Goal: Task Accomplishment & Management: Use online tool/utility

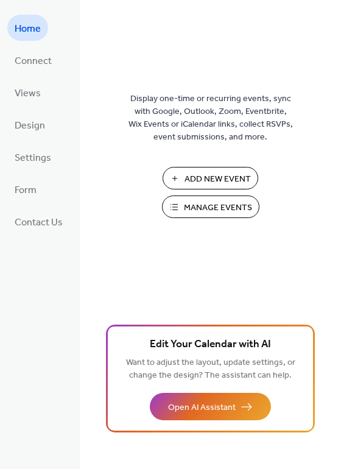
click at [197, 212] on span "Manage Events" at bounding box center [218, 208] width 68 height 13
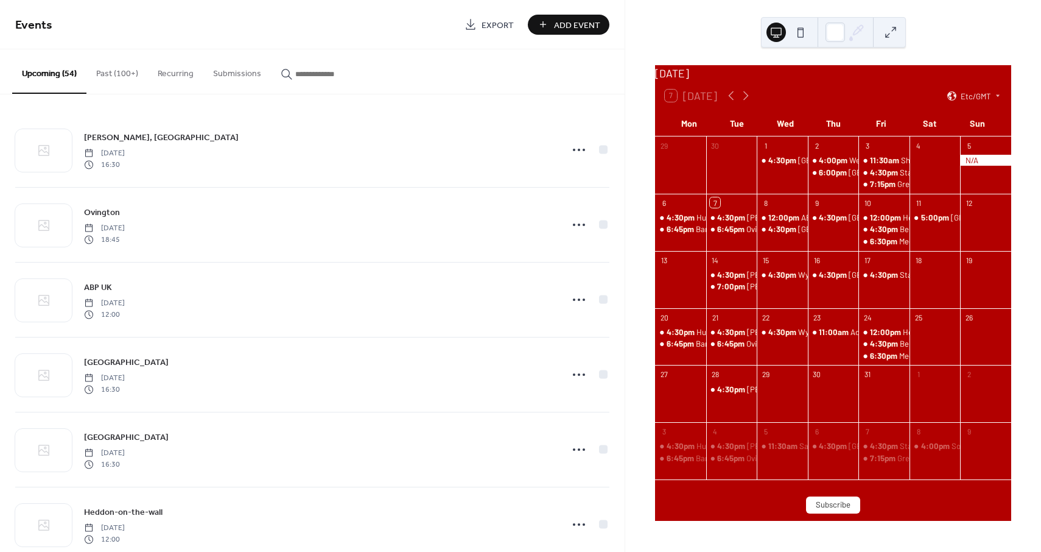
click at [295, 70] on input "button" at bounding box center [331, 74] width 73 height 13
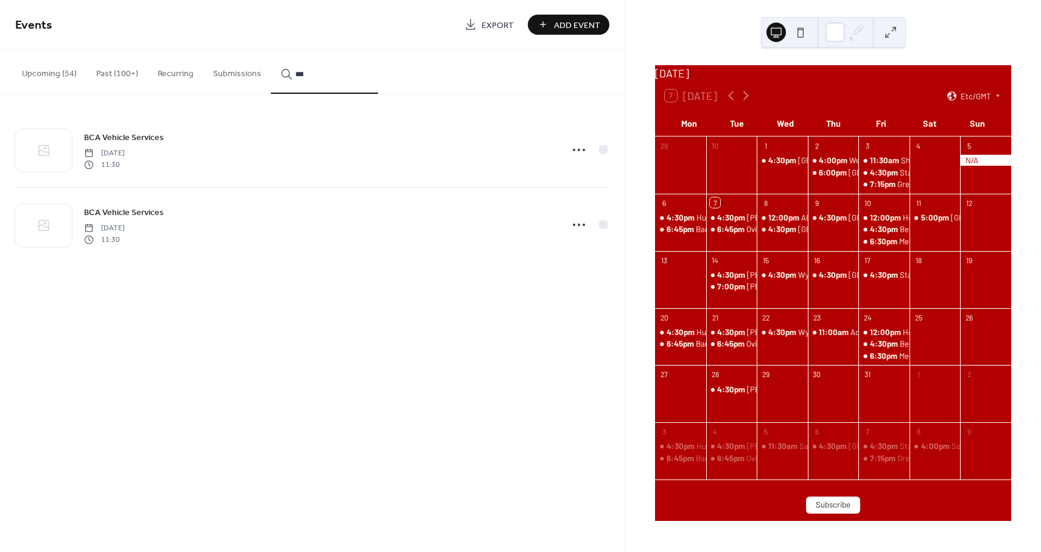
type input "***"
click at [583, 150] on icon at bounding box center [578, 149] width 19 height 19
click at [569, 190] on span "Duplicate" at bounding box center [562, 191] width 32 height 13
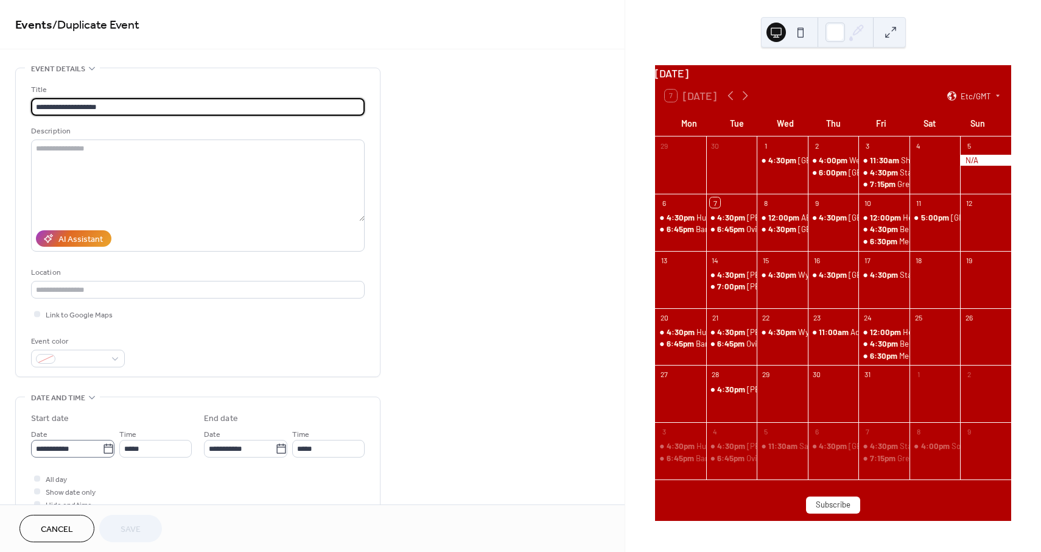
click at [102, 449] on icon at bounding box center [108, 449] width 12 height 12
click at [100, 449] on input "**********" at bounding box center [66, 449] width 71 height 18
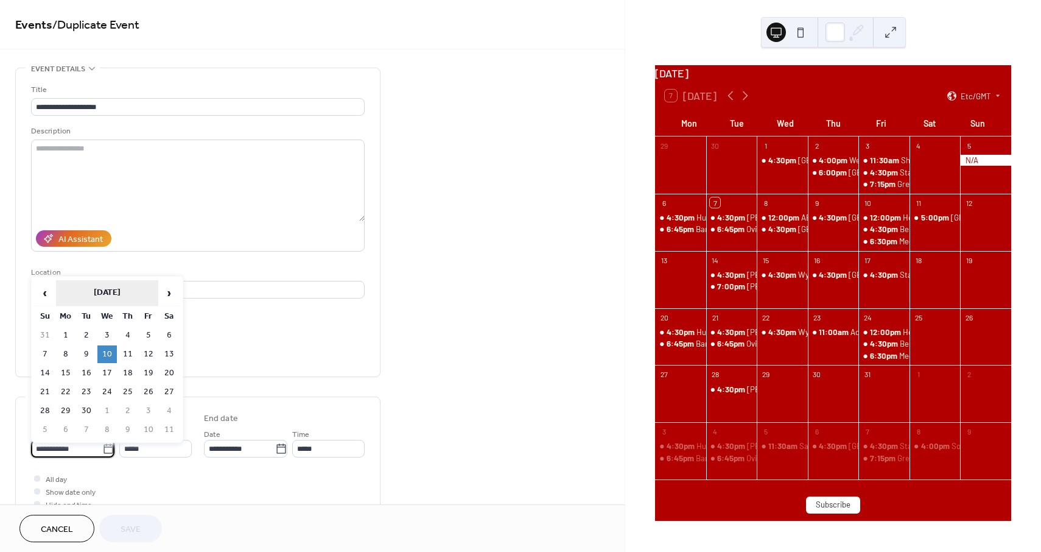
click at [123, 296] on th "April 2024" at bounding box center [107, 293] width 102 height 26
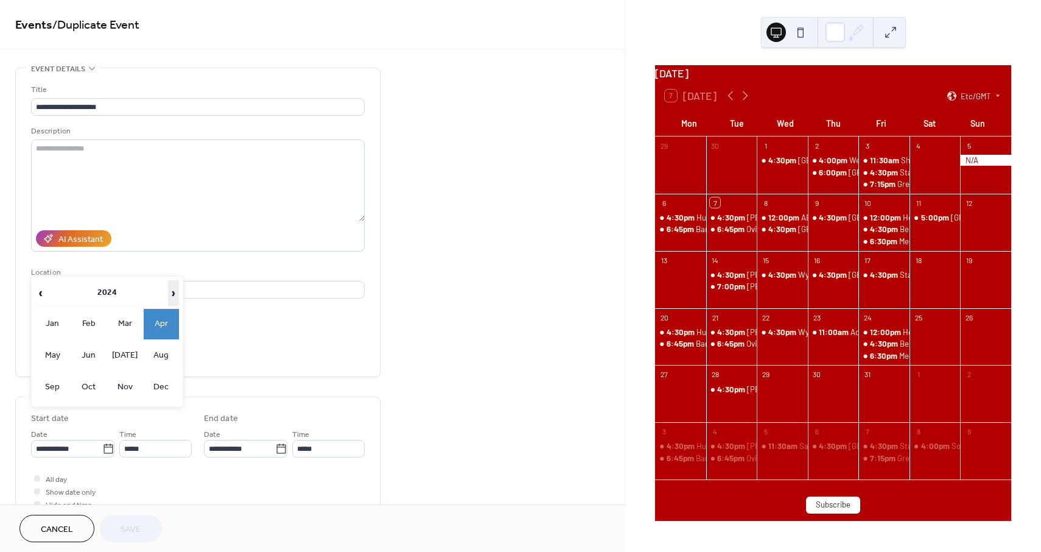
click at [171, 293] on span "›" at bounding box center [174, 293] width 10 height 24
click at [127, 384] on td "Nov" at bounding box center [125, 387] width 35 height 30
click at [147, 351] on td "7" at bounding box center [148, 354] width 19 height 18
type input "**********"
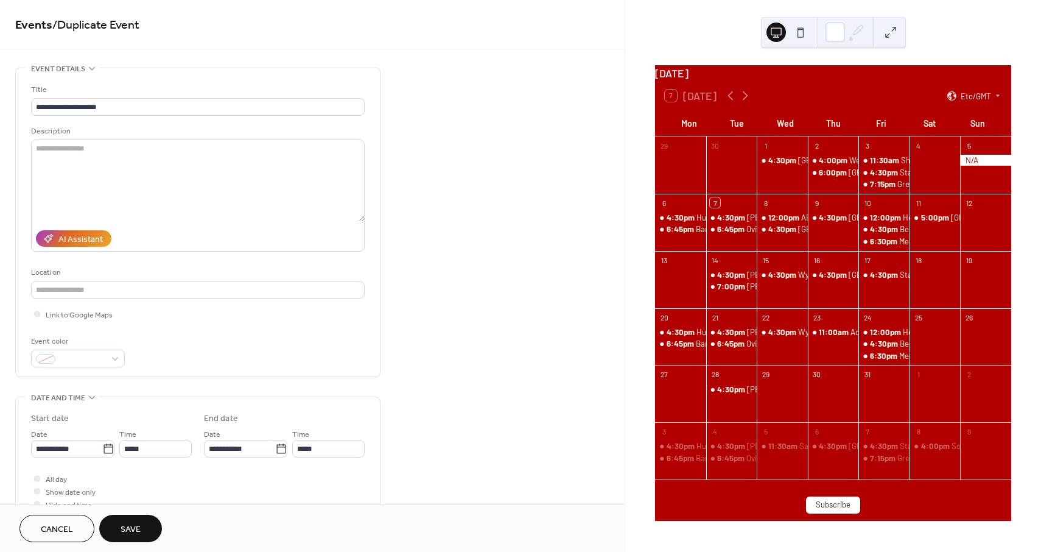
click at [138, 523] on span "Save" at bounding box center [131, 529] width 20 height 13
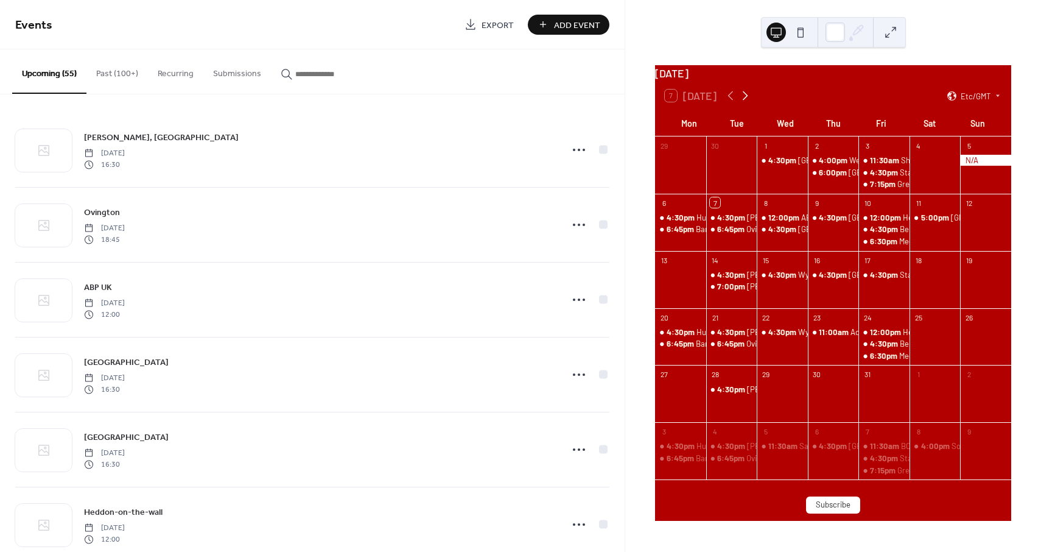
click at [740, 103] on icon at bounding box center [745, 95] width 15 height 15
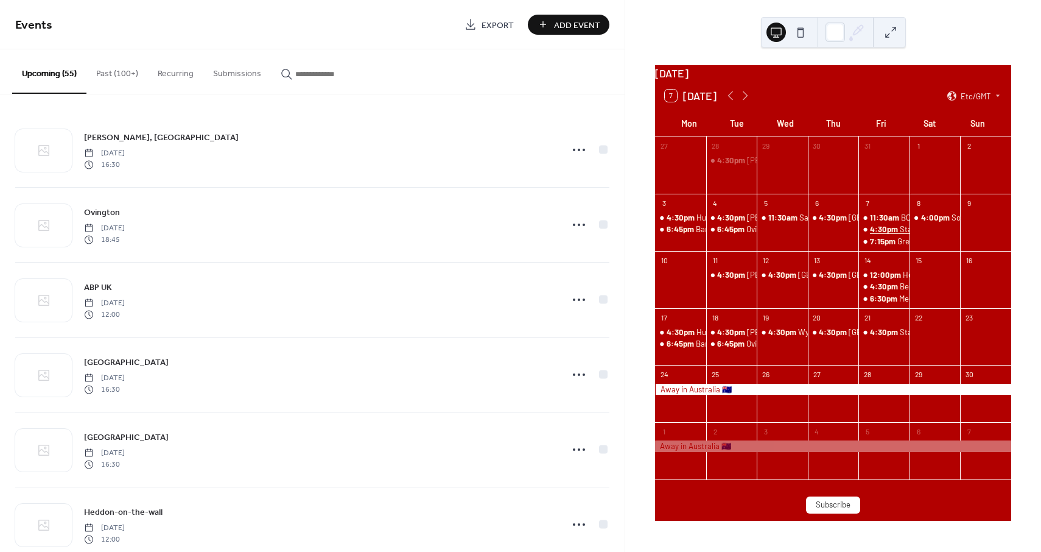
click at [883, 234] on span "4:30pm" at bounding box center [885, 228] width 30 height 11
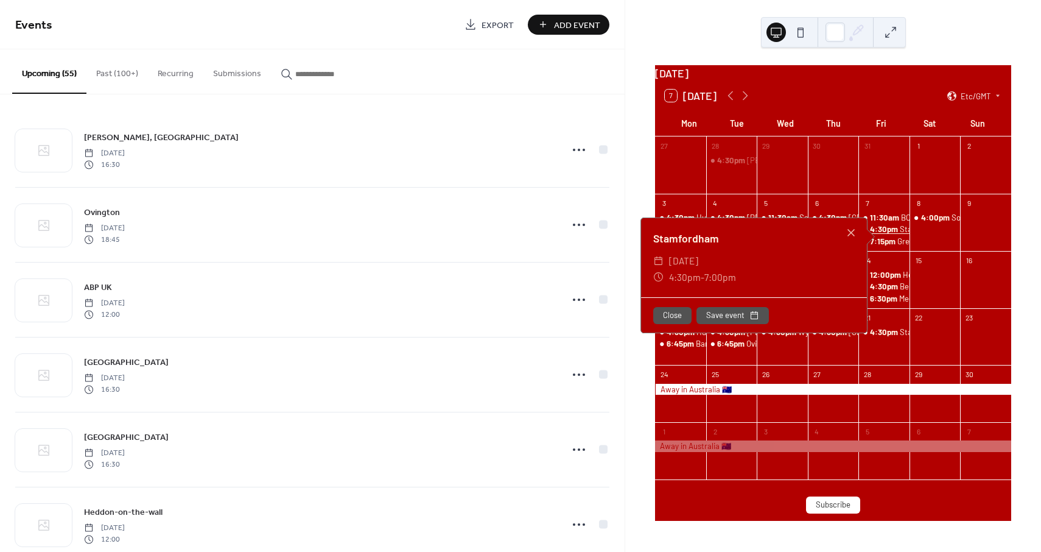
click at [883, 234] on span "4:30pm" at bounding box center [885, 228] width 30 height 11
click at [877, 208] on div "7" at bounding box center [883, 203] width 51 height 18
